Goal: Information Seeking & Learning: Learn about a topic

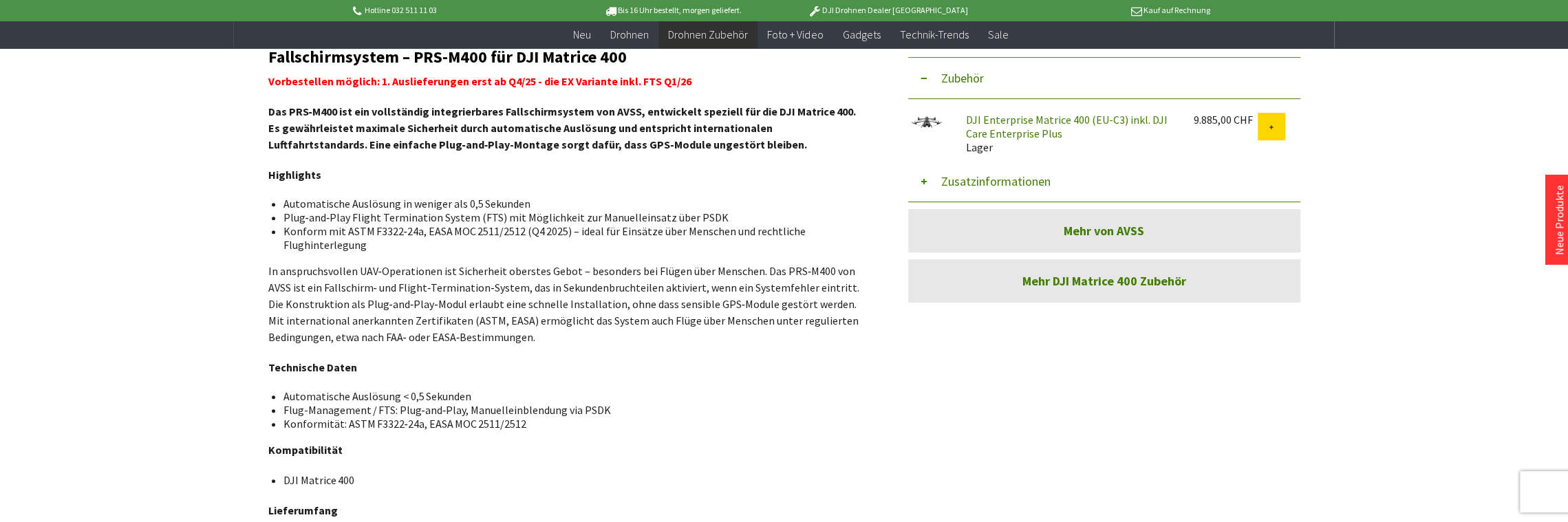
scroll to position [344, 0]
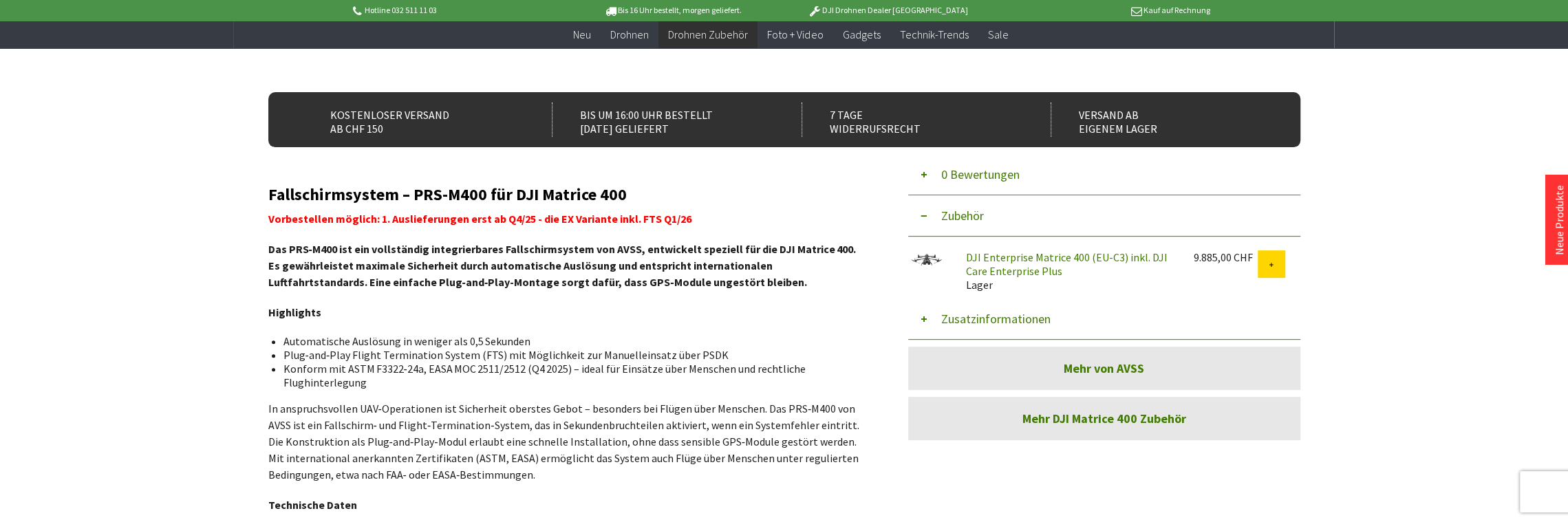
click at [917, 317] on button "Zusatzinformationen" at bounding box center [1104, 319] width 392 height 41
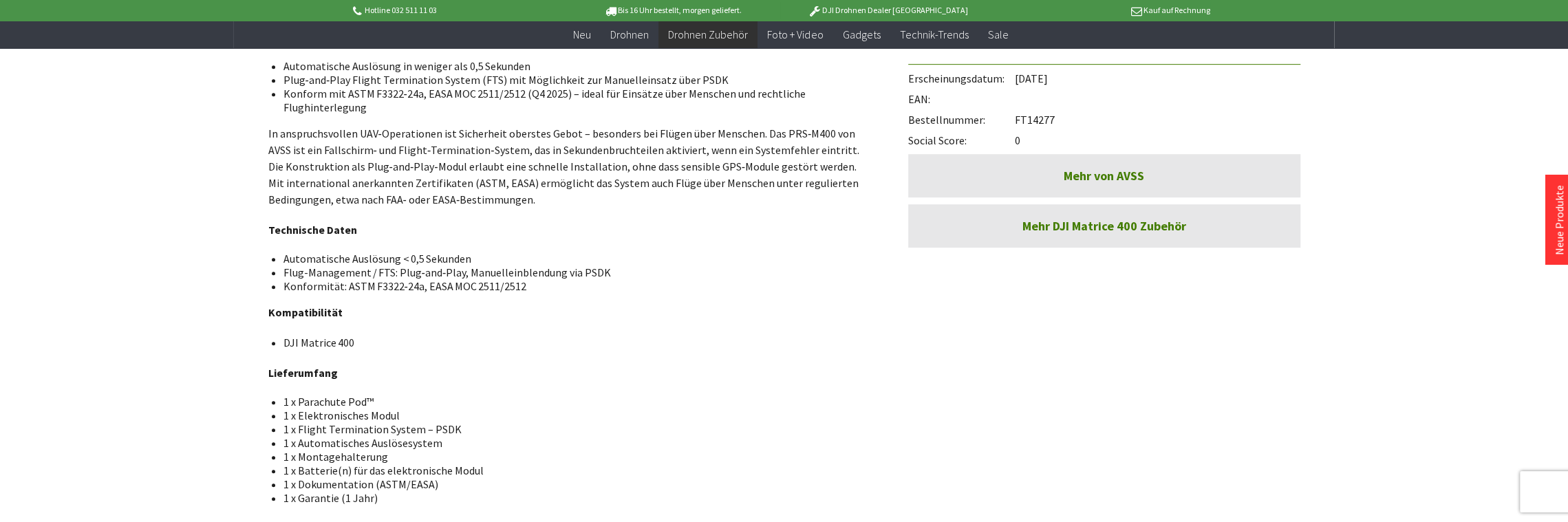
scroll to position [550, 0]
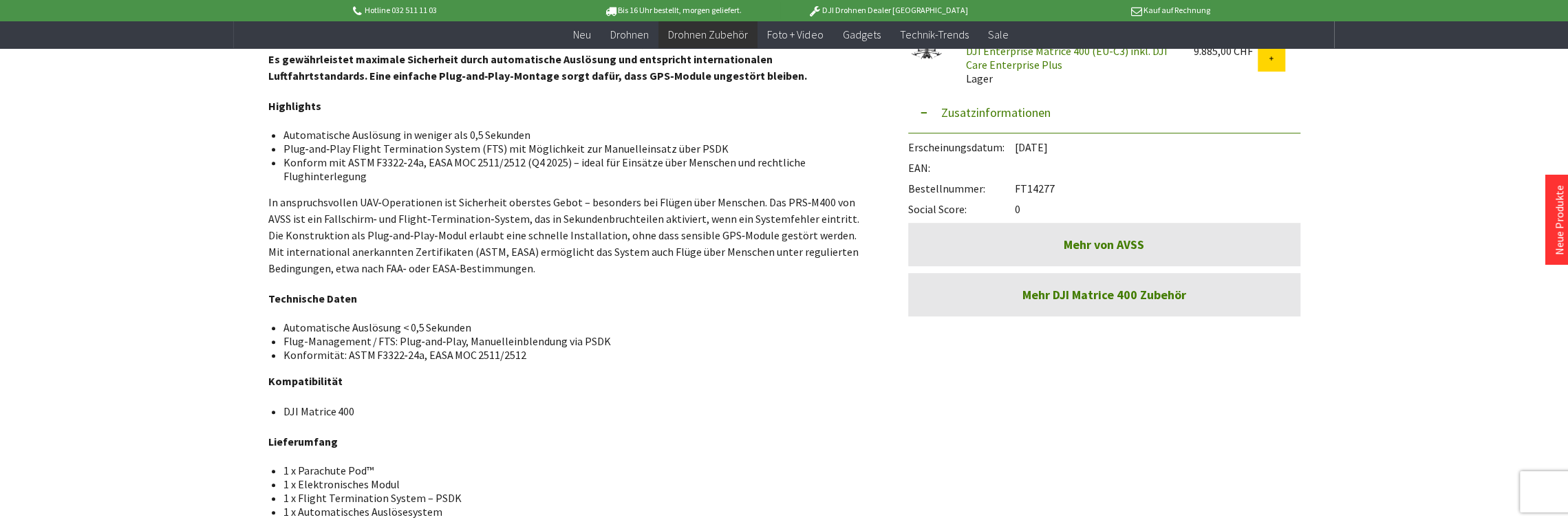
click at [1105, 238] on link "Mehr von AVSS" at bounding box center [1104, 244] width 392 height 43
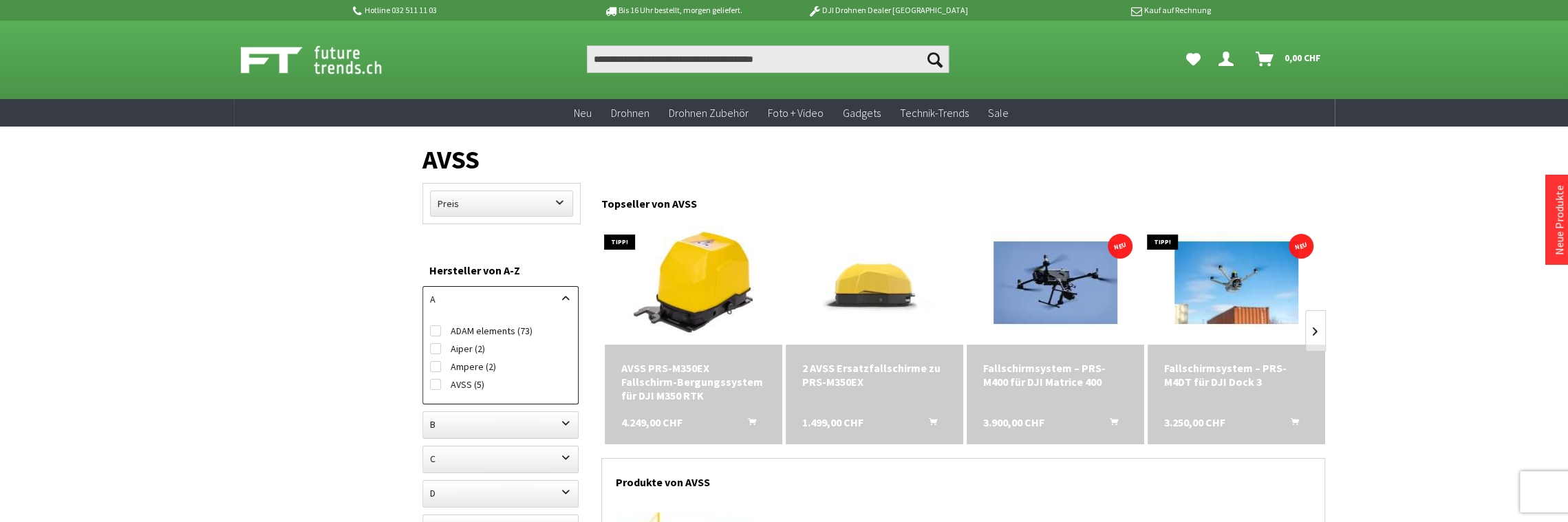
click at [1028, 377] on div "Fallschirmsystem – PRS-M400 für DJI Matrice 400" at bounding box center [1054, 375] width 144 height 27
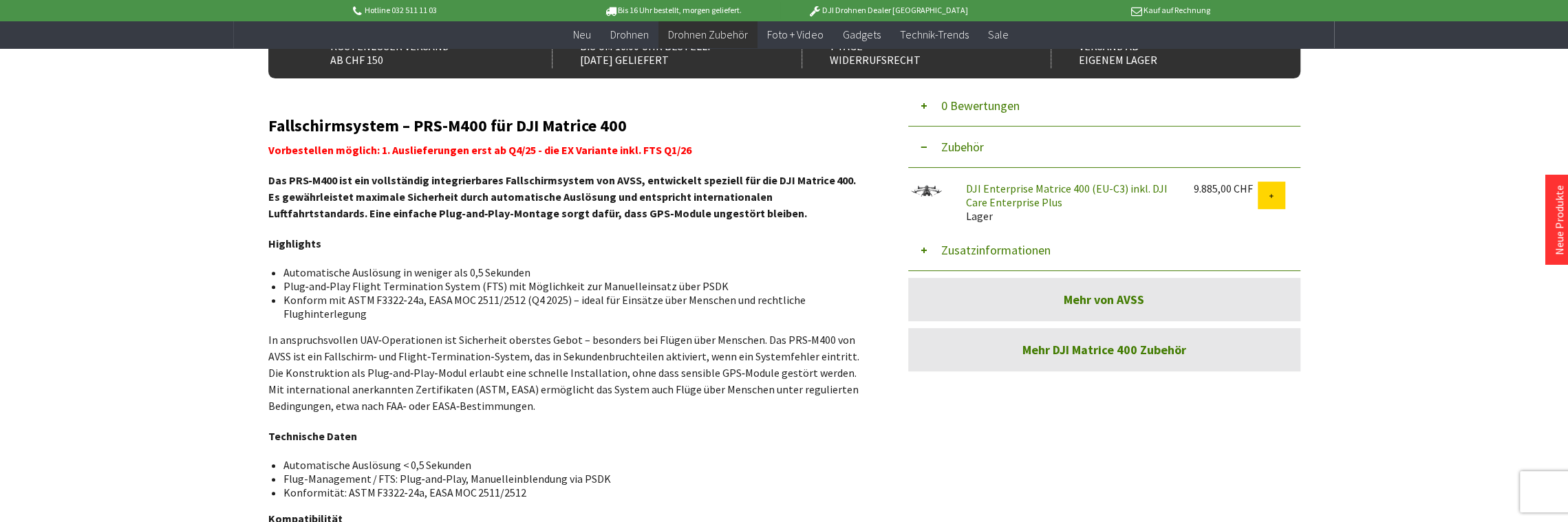
scroll to position [344, 0]
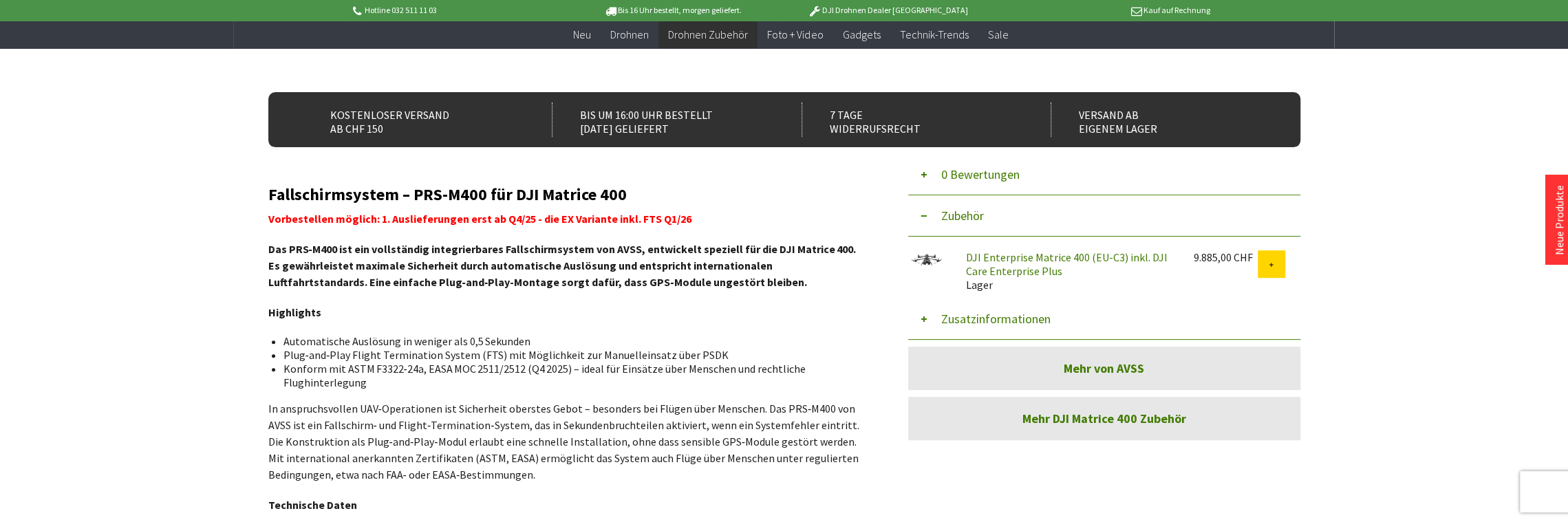
click at [487, 387] on li "Konform mit ASTM F3322‑24a, EASA MOC 2511/2512 (Q4 2025) – ideal für Einsätze ü…" at bounding box center [569, 375] width 572 height 27
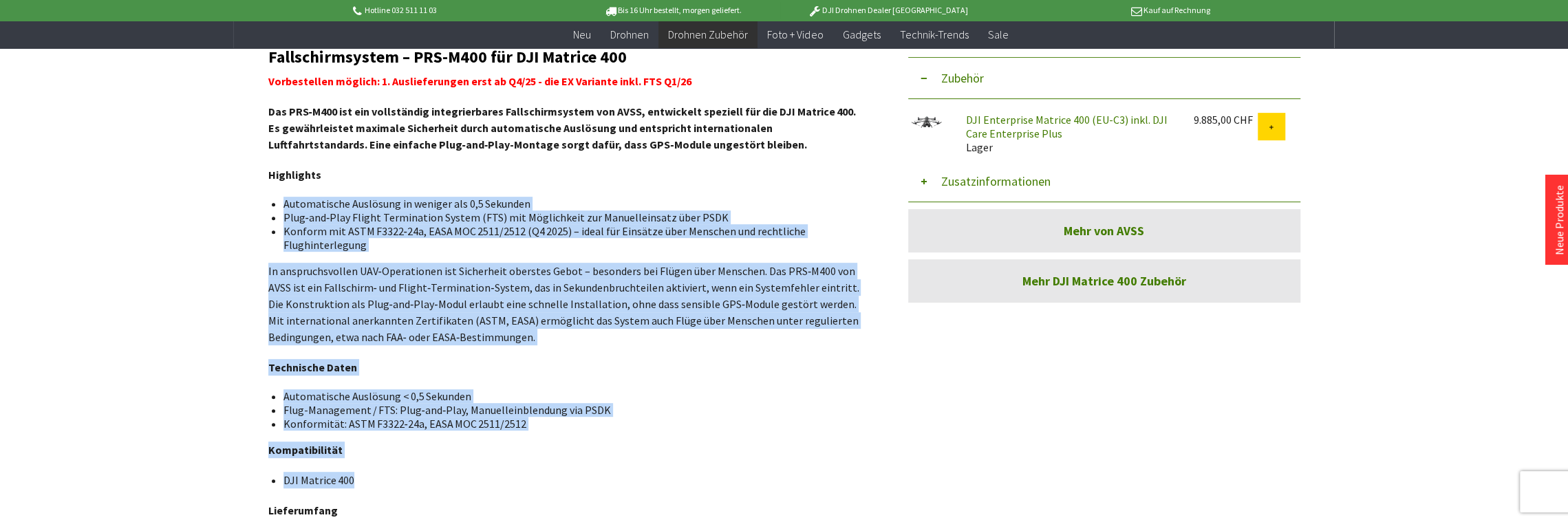
scroll to position [412, 0]
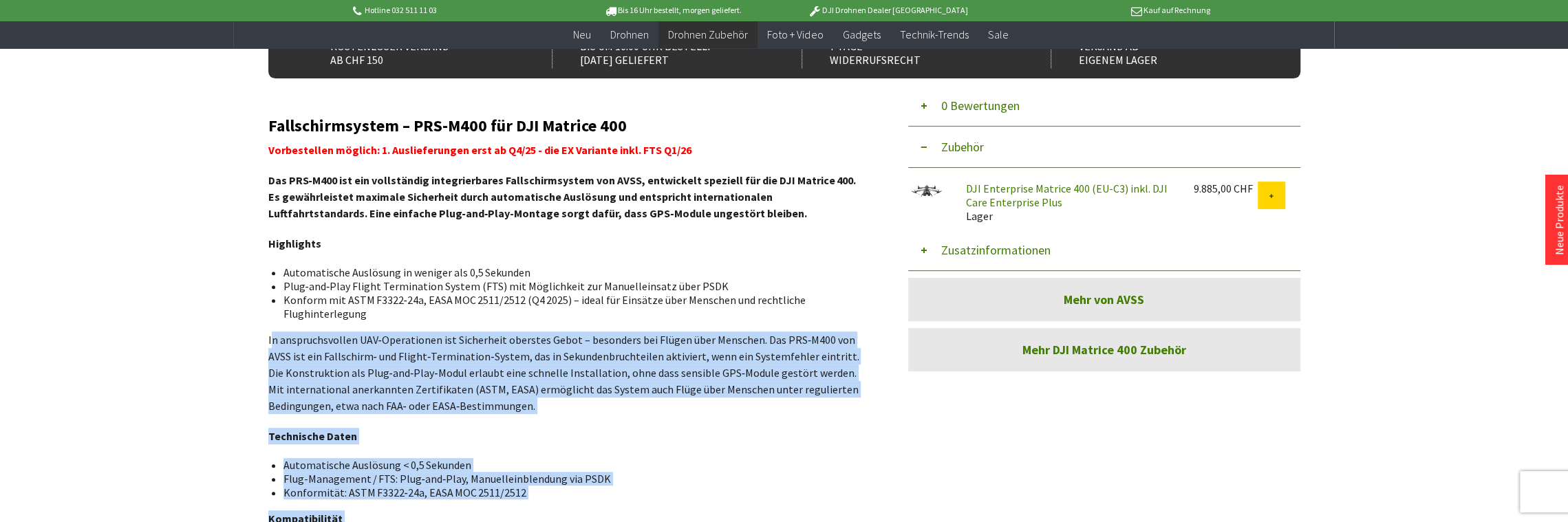
drag, startPoint x: 357, startPoint y: 414, endPoint x: 271, endPoint y: 340, distance: 113.5
click at [271, 340] on div "Fallschirmsystem – PRS-M400 für DJI Matrice 400 Vorbestellen möglich: 1. Auslie…" at bounding box center [567, 413] width 599 height 594
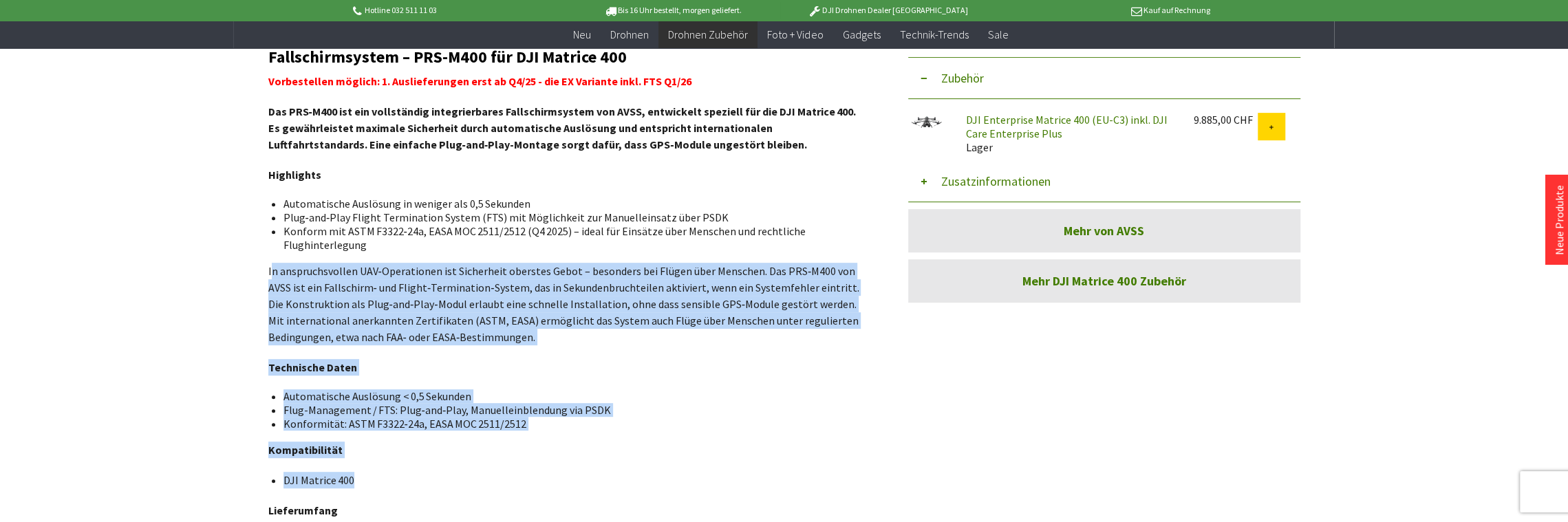
click at [460, 290] on p "In anspruchsvollen UAV‑Operationen ist Sicherheit oberstes Gebot – besonders be…" at bounding box center [567, 304] width 599 height 82
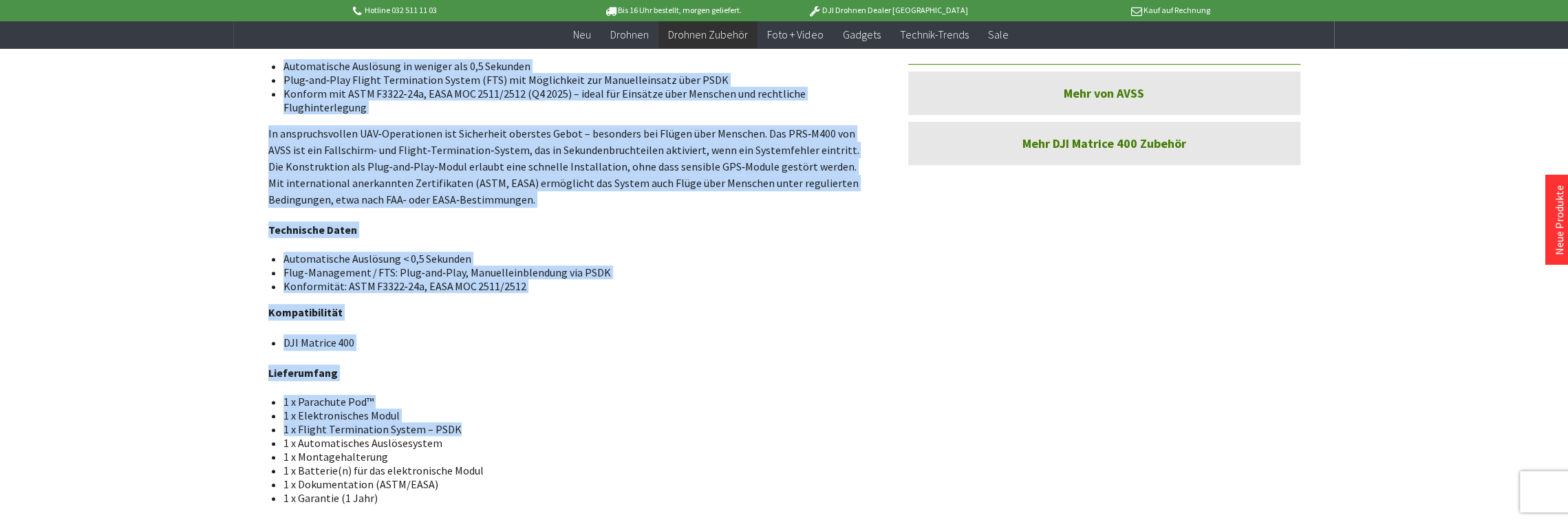
scroll to position [688, 0]
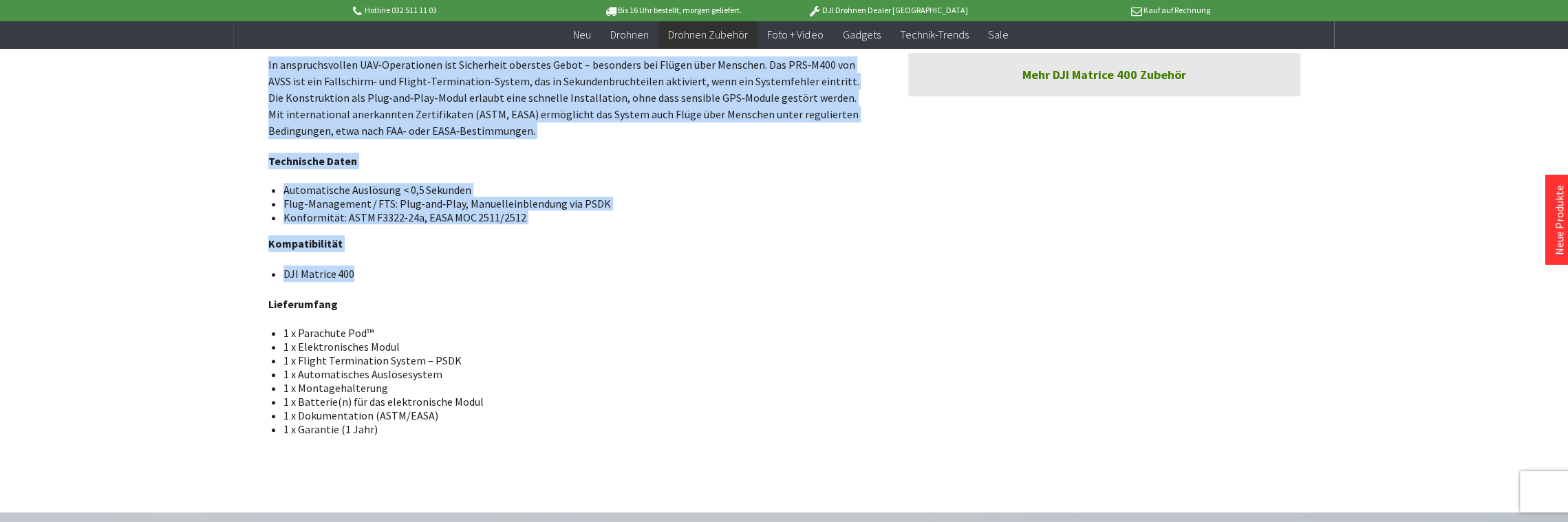
drag, startPoint x: 270, startPoint y: 243, endPoint x: 435, endPoint y: 280, distance: 169.1
click at [435, 280] on div "Fallschirmsystem – PRS-M400 für DJI Matrice 400 Vorbestellen möglich: 1. Auslie…" at bounding box center [567, 139] width 599 height 594
click at [502, 261] on div "Fallschirmsystem – PRS-M400 für DJI Matrice 400 Vorbestellen möglich: 1. Auslie…" at bounding box center [567, 139] width 599 height 594
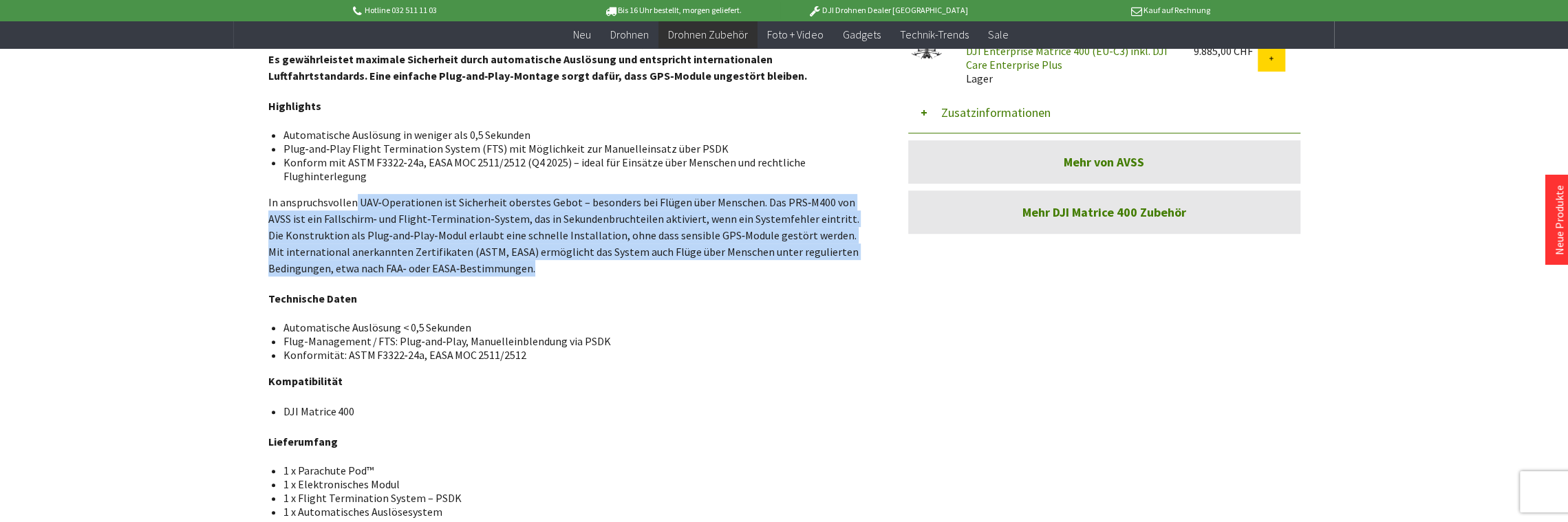
scroll to position [412, 0]
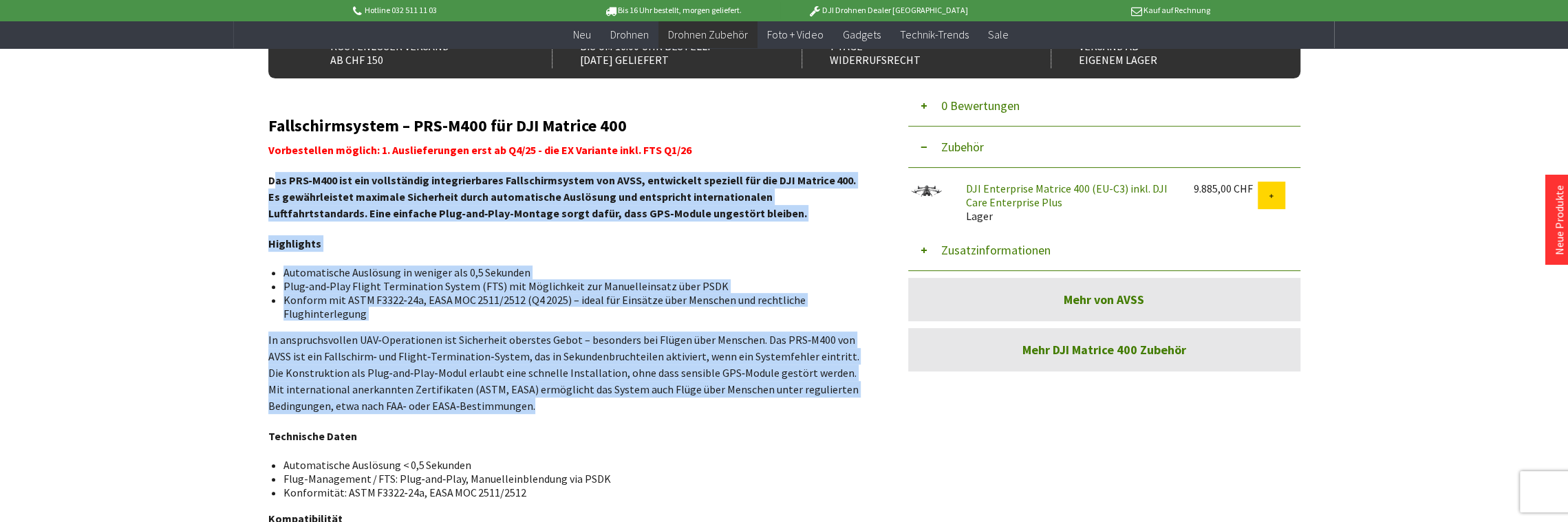
drag, startPoint x: 533, startPoint y: 271, endPoint x: 268, endPoint y: 170, distance: 283.6
click at [269, 170] on div "Fallschirmsystem – PRS-M400 für DJI Matrice 400 Vorbestellen möglich: 1. Auslie…" at bounding box center [567, 413] width 599 height 594
copy div "Lor IPS‑D647 sit ame consectetur adipiscingelit Seddoeiusmodtemp inc UTLA, etdo…"
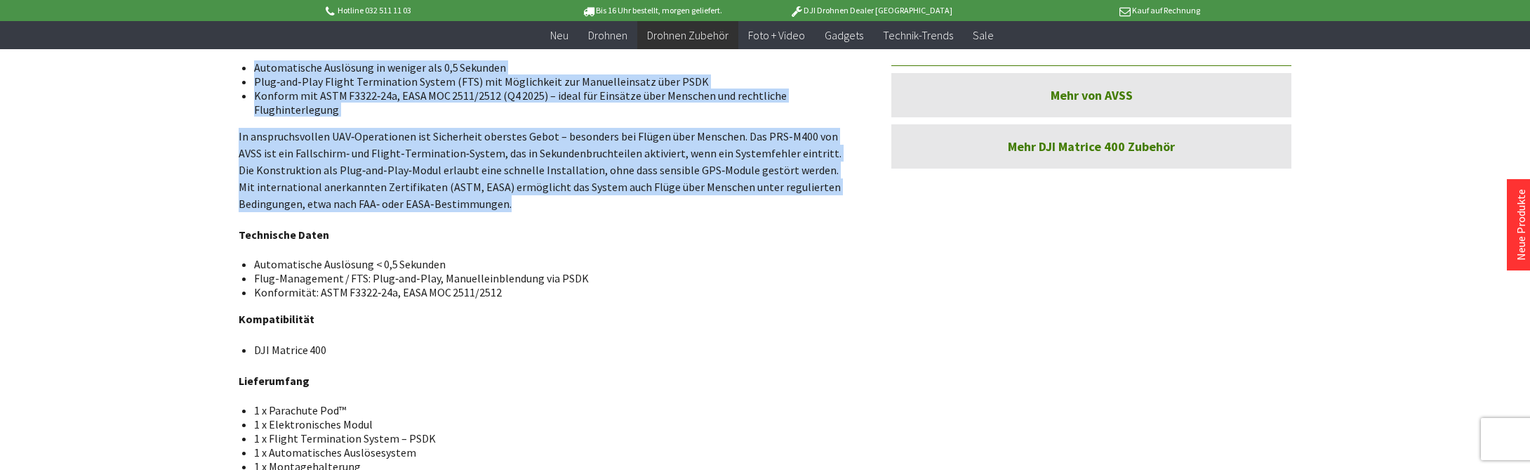
scroll to position [842, 0]
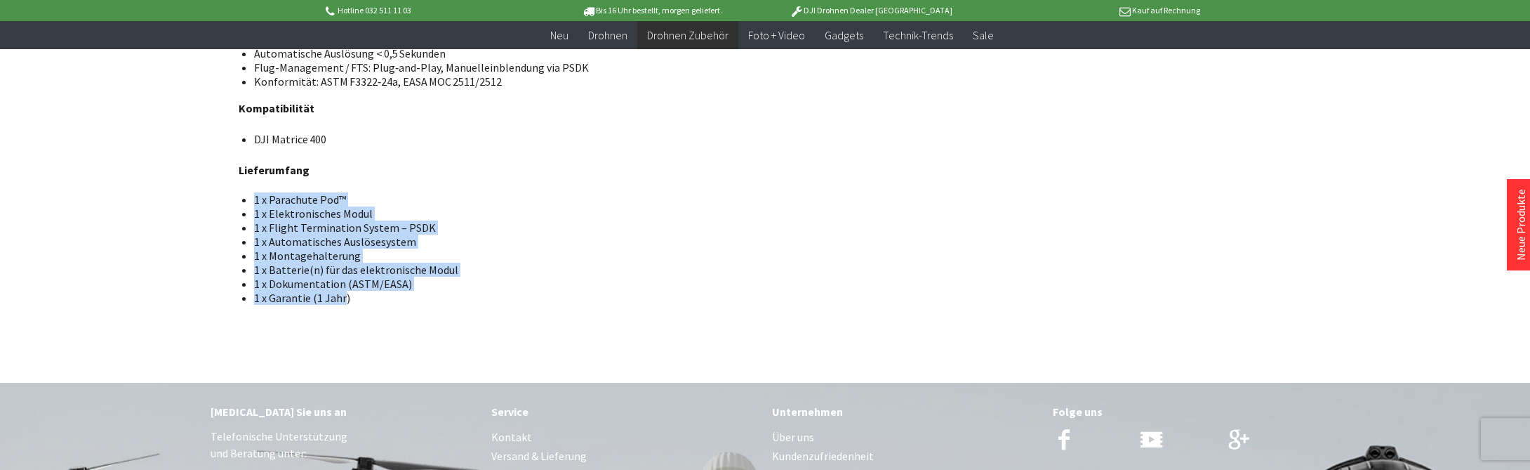
drag, startPoint x: 344, startPoint y: 306, endPoint x: 254, endPoint y: 200, distance: 139.0
click at [254, 200] on ul "1 x Parachute Pod™ 1 x Elektronisches Modul 1 x Flight Termination System – PSD…" at bounding box center [544, 248] width 588 height 112
copy ul "1 x Parachute Pod™ 1 x Elektronisches Modul 1 x Flight Termination System – PSD…"
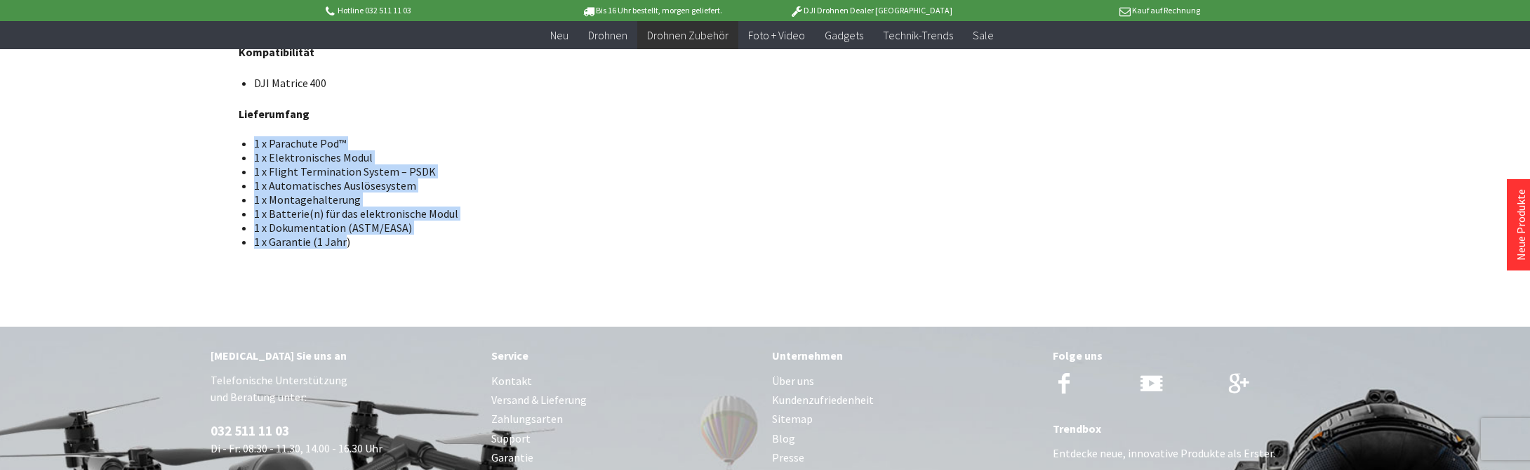
scroll to position [758, 0]
